Goal: Information Seeking & Learning: Learn about a topic

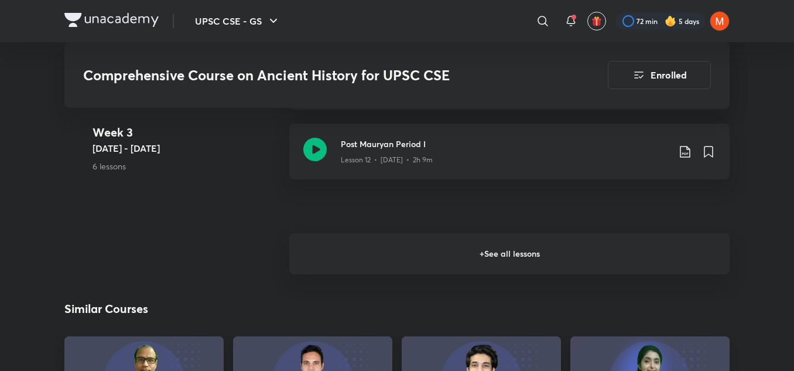
scroll to position [1567, 0]
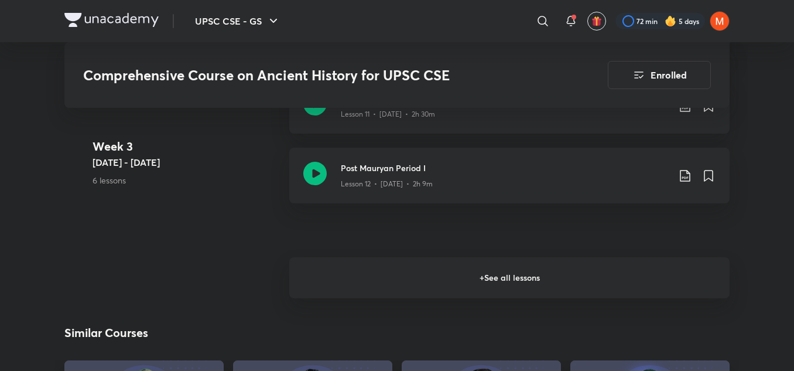
click at [570, 276] on h6 "+ See all lessons" at bounding box center [509, 277] width 440 height 41
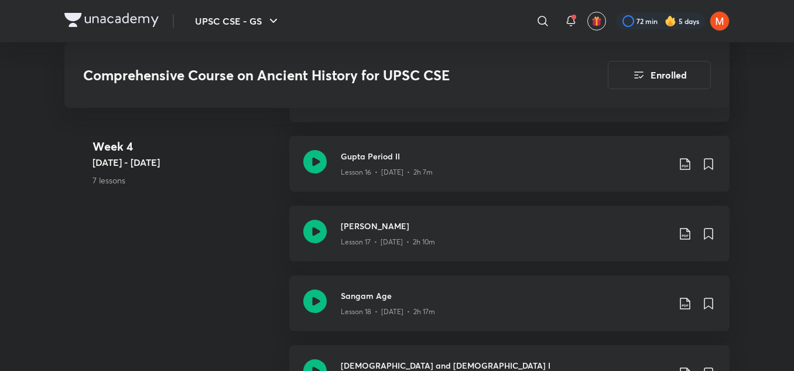
scroll to position [1897, 0]
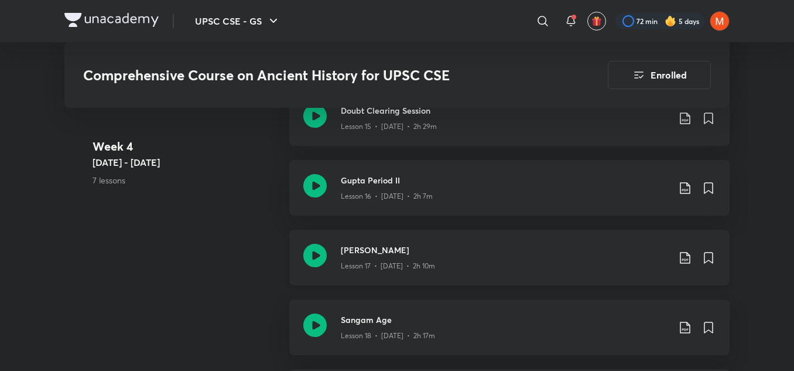
click at [320, 261] on icon at bounding box center [314, 254] width 23 height 23
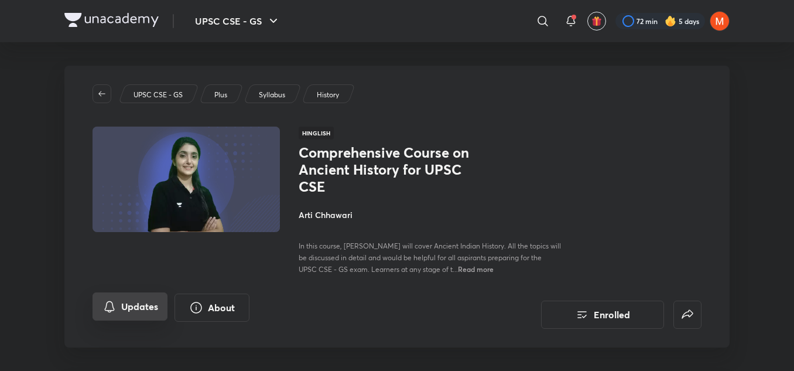
click at [115, 315] on button "Updates" at bounding box center [129, 306] width 75 height 28
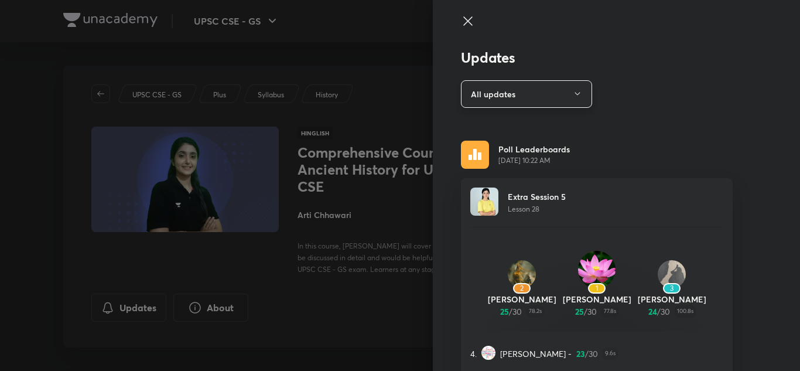
click at [513, 98] on button "All updates" at bounding box center [526, 94] width 131 height 28
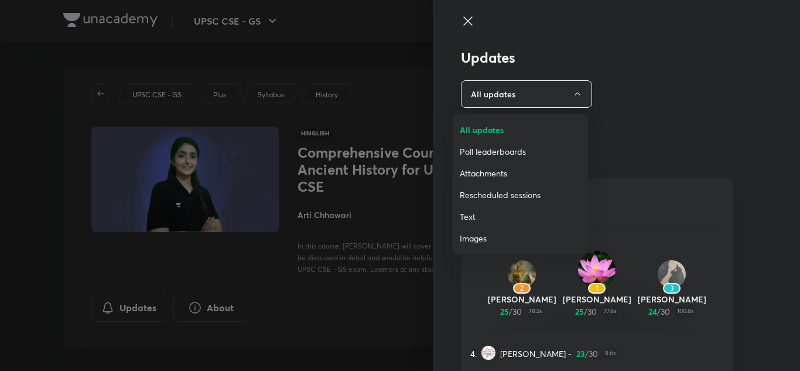
click at [495, 168] on span "Attachments" at bounding box center [519, 173] width 121 height 12
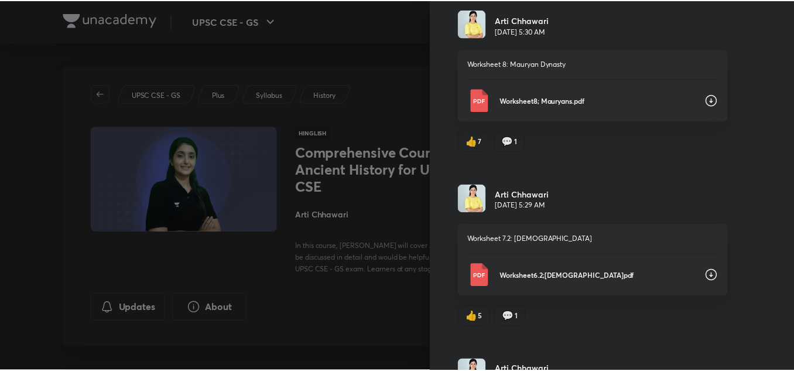
scroll to position [477, 0]
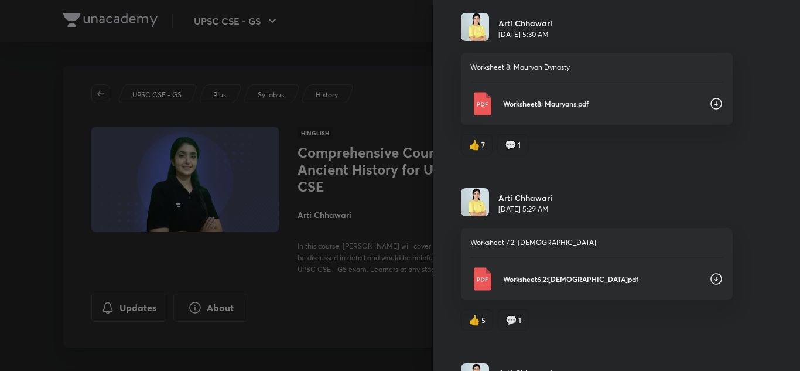
click at [709, 100] on icon at bounding box center [716, 104] width 14 height 14
click at [297, 307] on div at bounding box center [400, 185] width 800 height 371
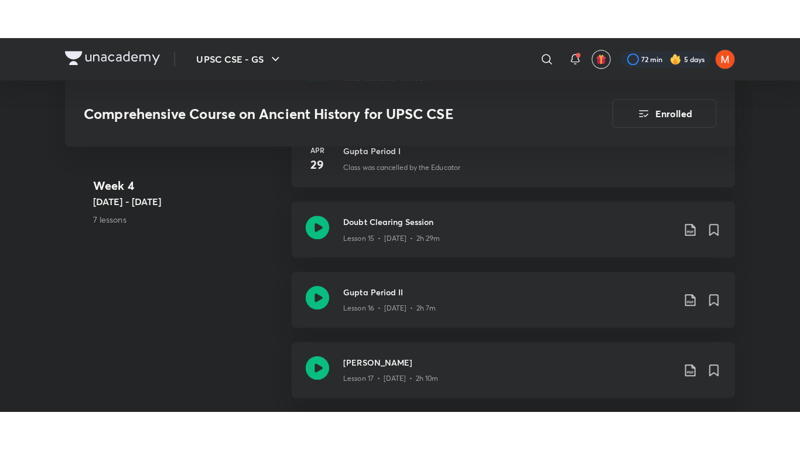
scroll to position [1831, 0]
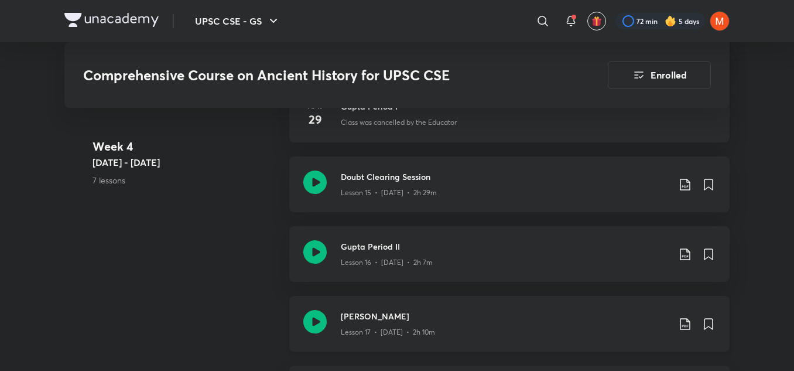
click at [420, 303] on div "[PERSON_NAME] 17 • [DATE] • 2h 10m" at bounding box center [509, 324] width 440 height 56
